Goal: Task Accomplishment & Management: Manage account settings

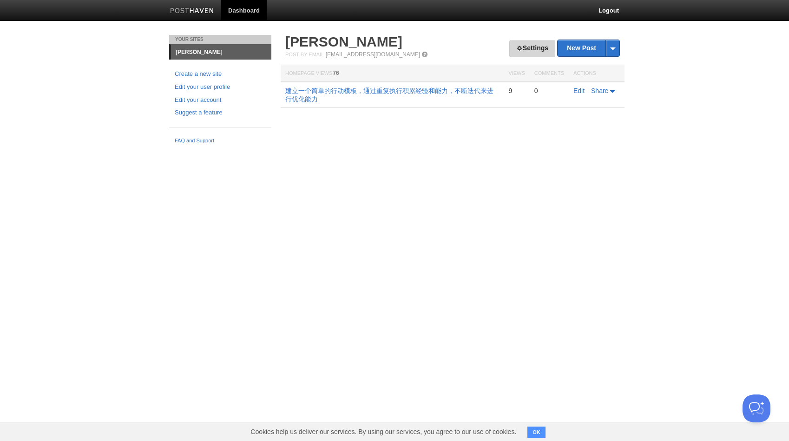
click at [516, 50] on span at bounding box center [519, 48] width 7 height 7
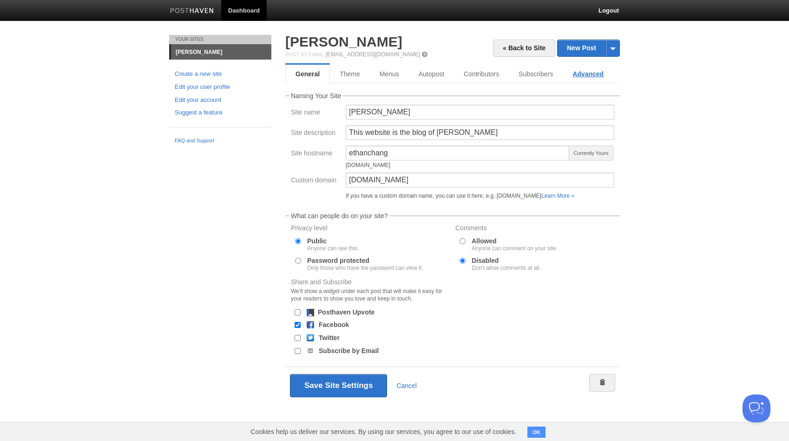
click at [575, 78] on link "Advanced" at bounding box center [588, 74] width 51 height 19
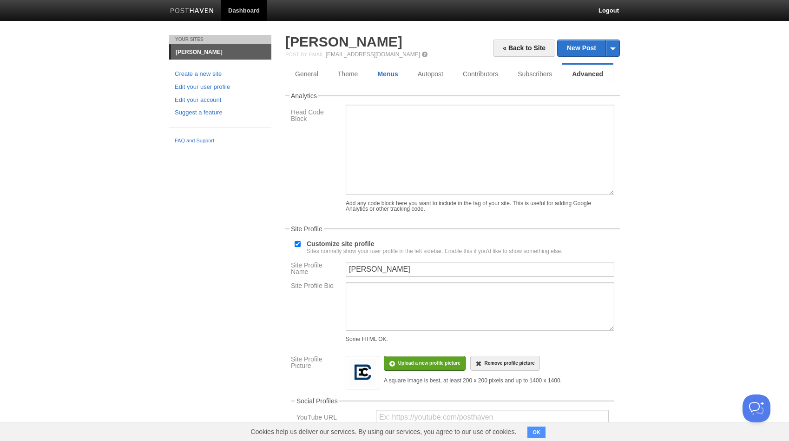
click at [397, 78] on link "Menus" at bounding box center [388, 74] width 40 height 19
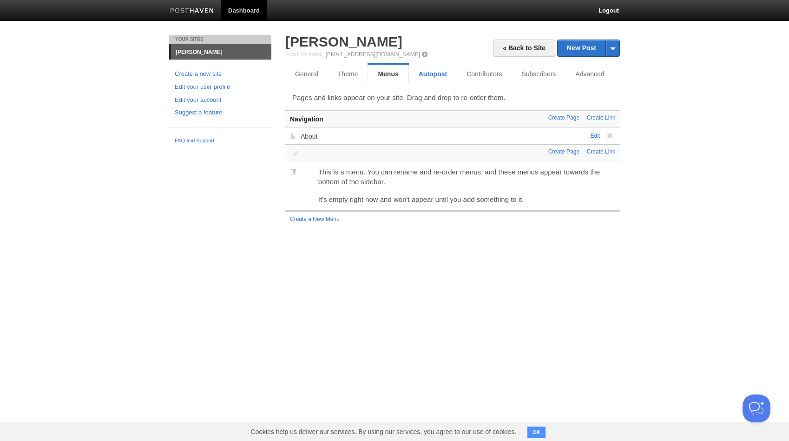
click at [436, 75] on link "Autopost" at bounding box center [433, 74] width 48 height 19
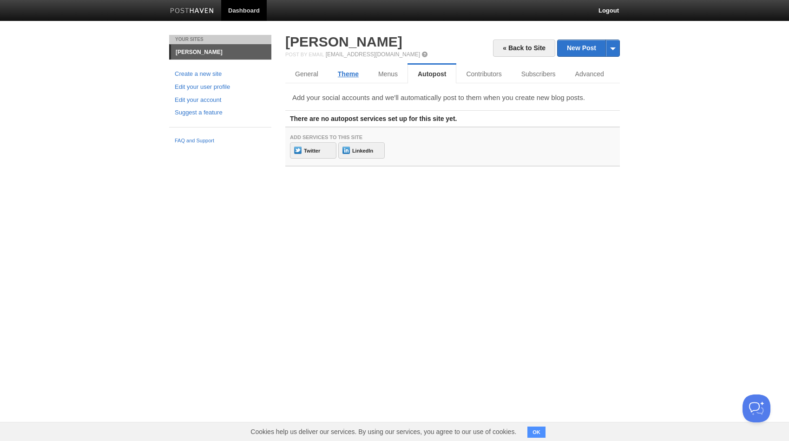
click at [364, 72] on link "Theme" at bounding box center [348, 74] width 40 height 19
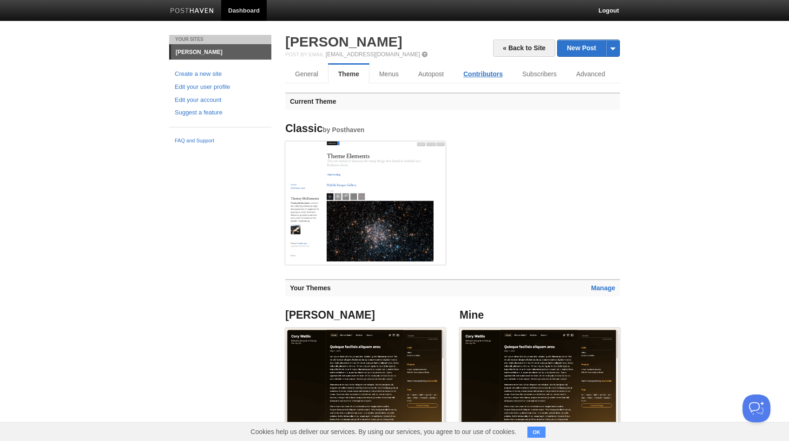
click at [485, 79] on link "Contributors" at bounding box center [483, 74] width 59 height 19
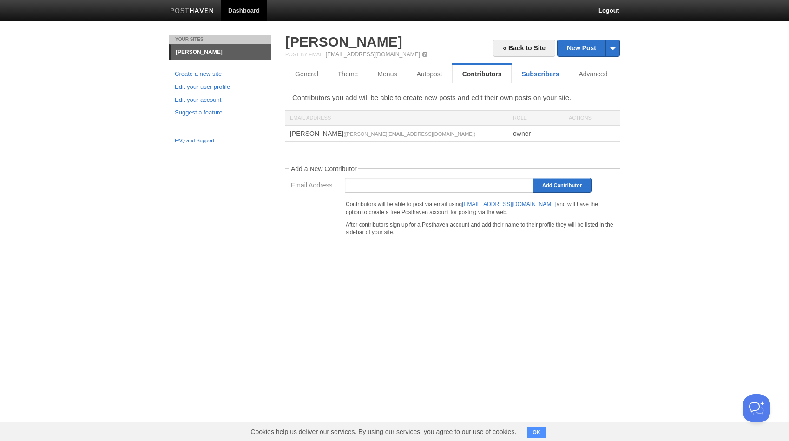
click at [542, 81] on link "Subscribers" at bounding box center [540, 74] width 57 height 19
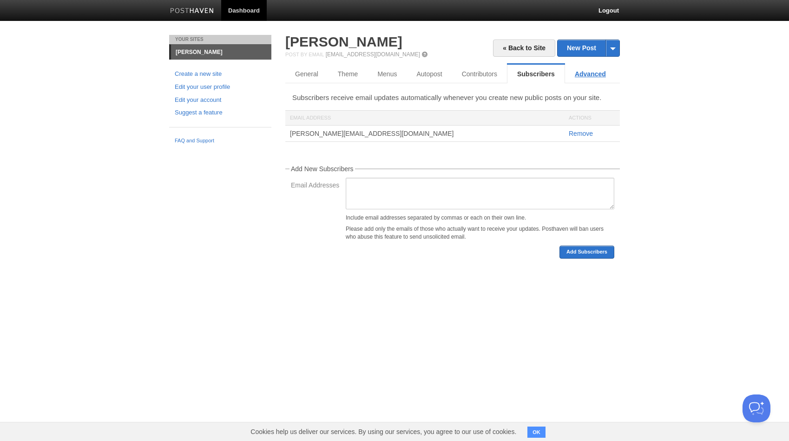
click at [584, 77] on link "Advanced" at bounding box center [590, 74] width 51 height 19
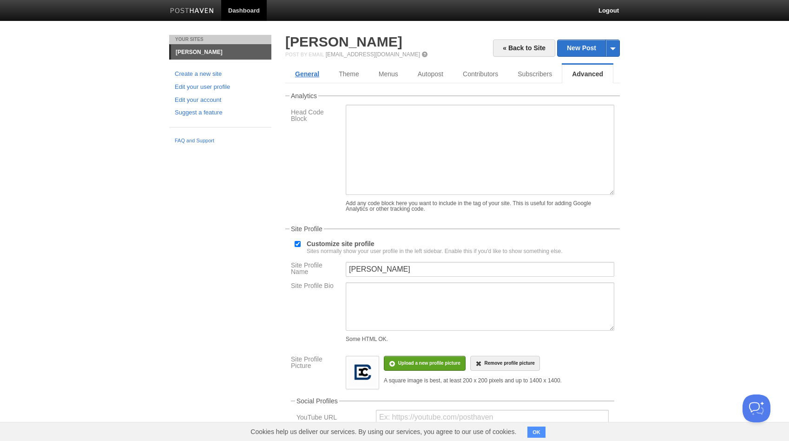
click at [309, 74] on link "General" at bounding box center [307, 74] width 44 height 19
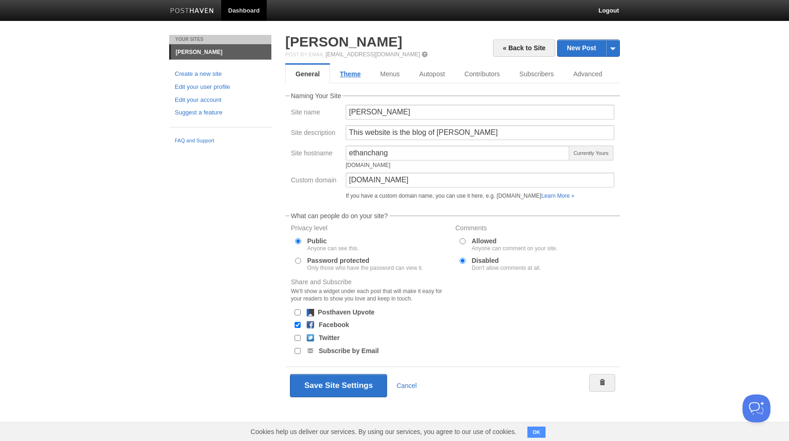
click at [344, 74] on link "Theme" at bounding box center [350, 74] width 40 height 19
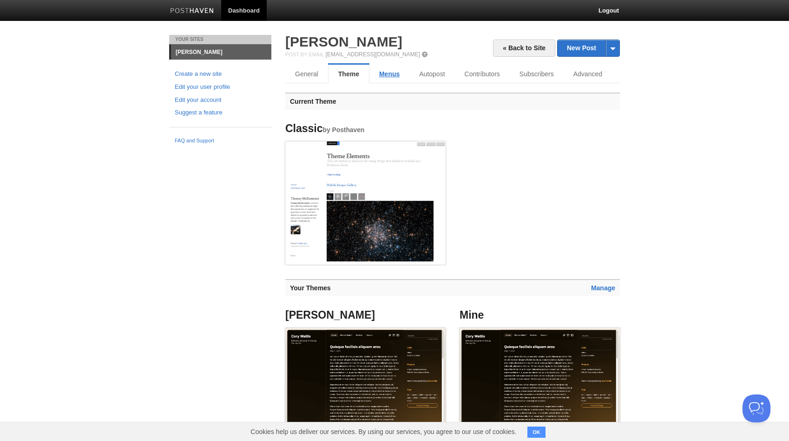
click at [387, 71] on link "Menus" at bounding box center [390, 74] width 40 height 19
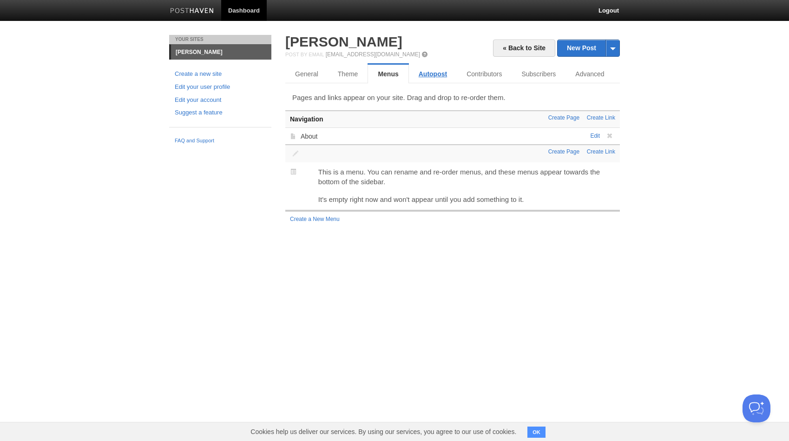
click at [444, 65] on link "Autopost" at bounding box center [433, 74] width 48 height 19
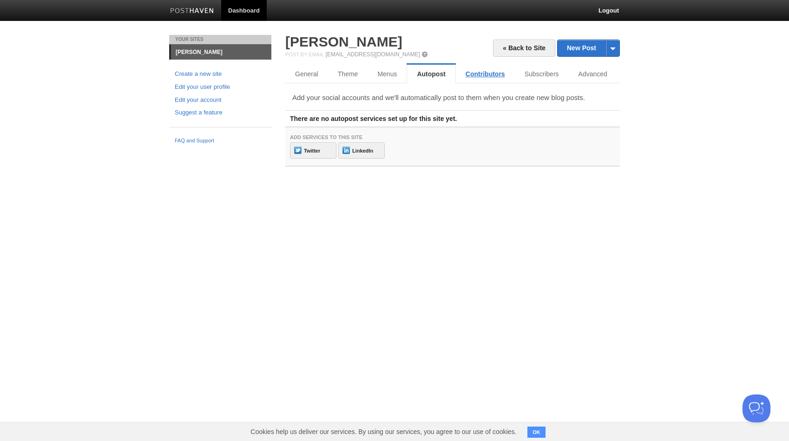
click at [476, 74] on link "Contributors" at bounding box center [485, 74] width 59 height 19
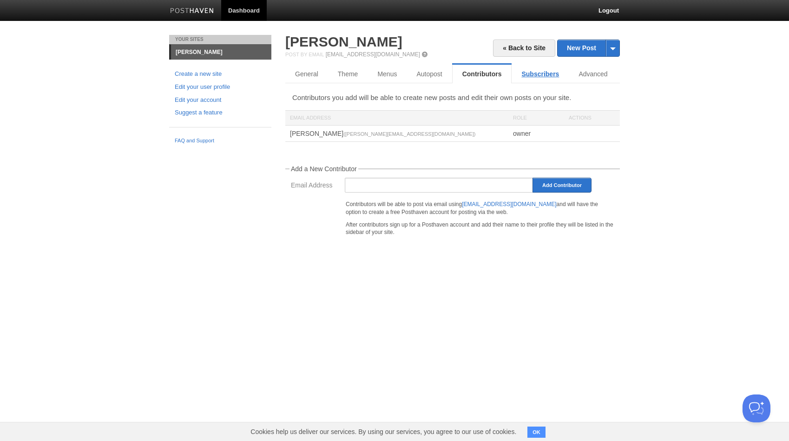
click at [542, 76] on link "Subscribers" at bounding box center [540, 74] width 57 height 19
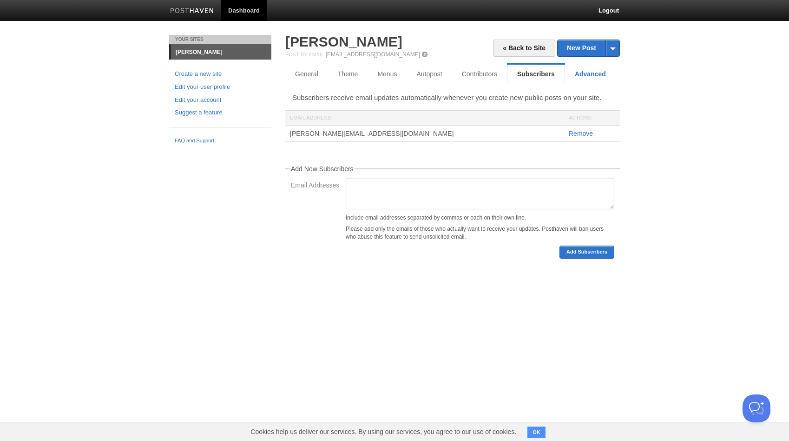
click at [594, 74] on link "Advanced" at bounding box center [590, 74] width 51 height 19
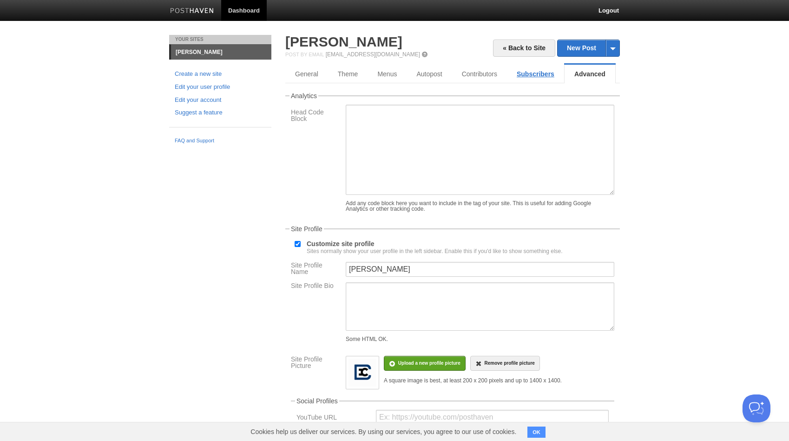
click at [546, 72] on link "Subscribers" at bounding box center [535, 74] width 57 height 19
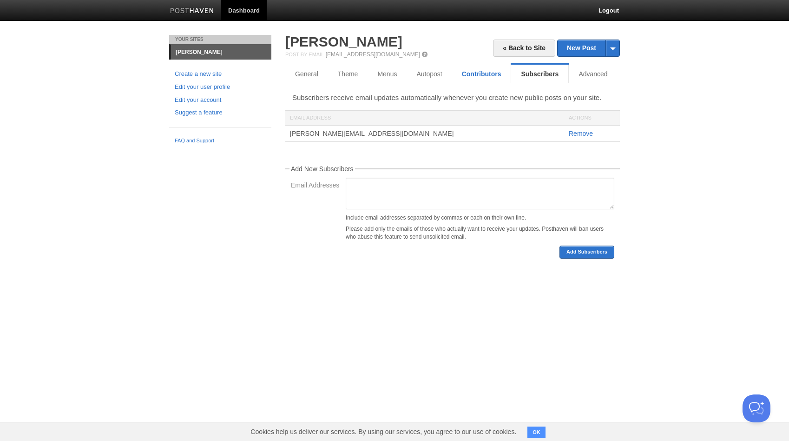
click at [461, 75] on link "Contributors" at bounding box center [481, 74] width 59 height 19
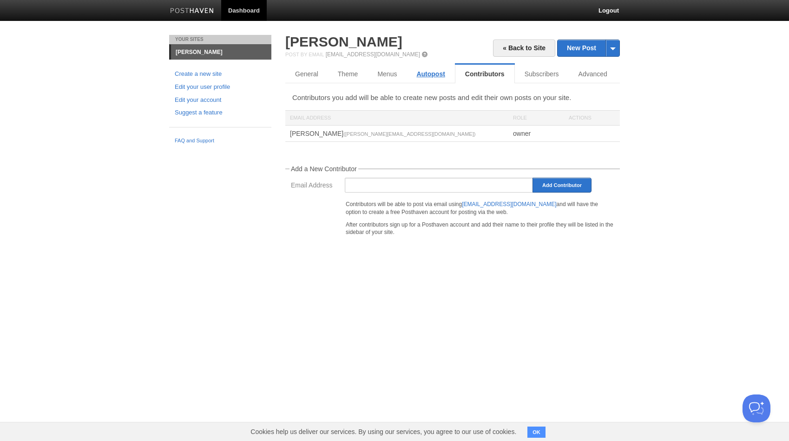
click at [426, 78] on link "Autopost" at bounding box center [431, 74] width 48 height 19
